Goal: Navigation & Orientation: Go to known website

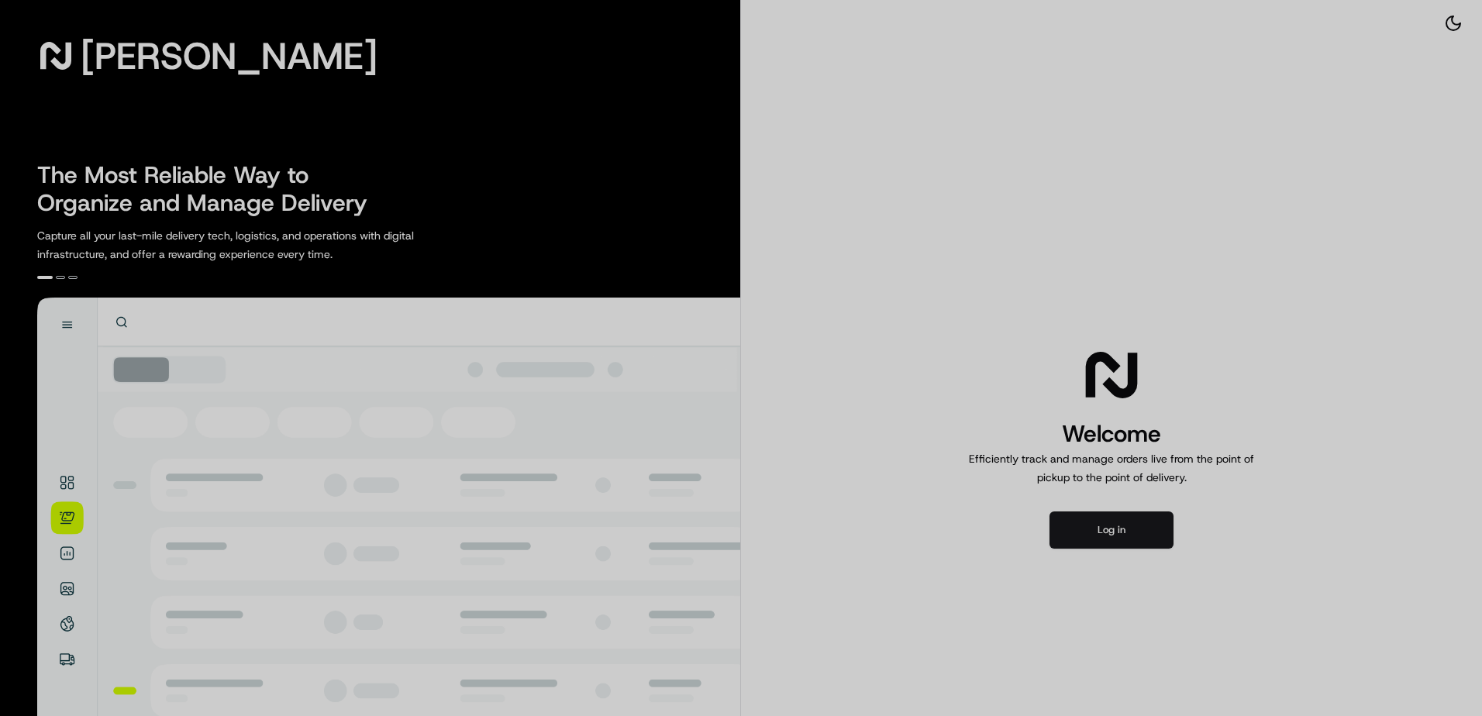
click at [1080, 540] on div at bounding box center [741, 358] width 1482 height 716
click at [1091, 519] on div at bounding box center [741, 358] width 1482 height 716
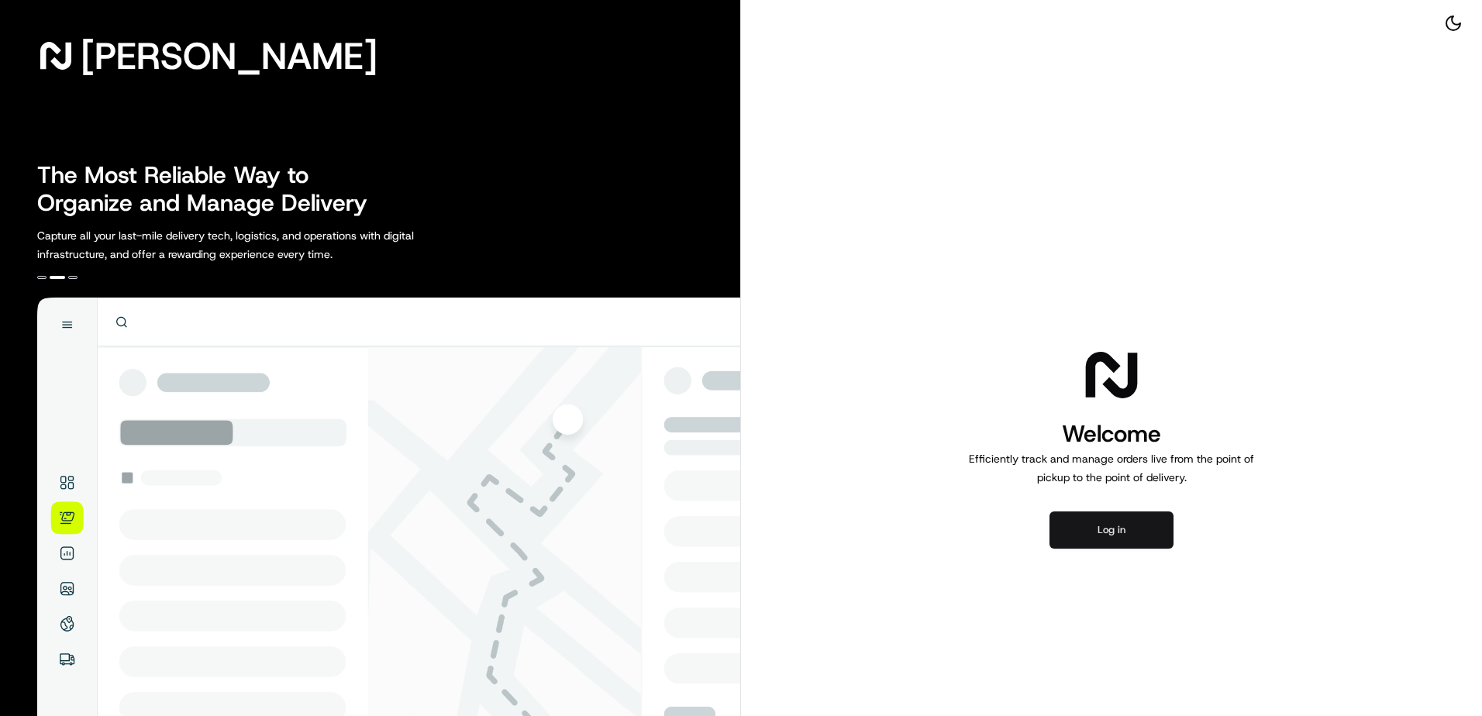
click at [1090, 529] on button "Log in" at bounding box center [1112, 530] width 124 height 37
